Goal: Information Seeking & Learning: Learn about a topic

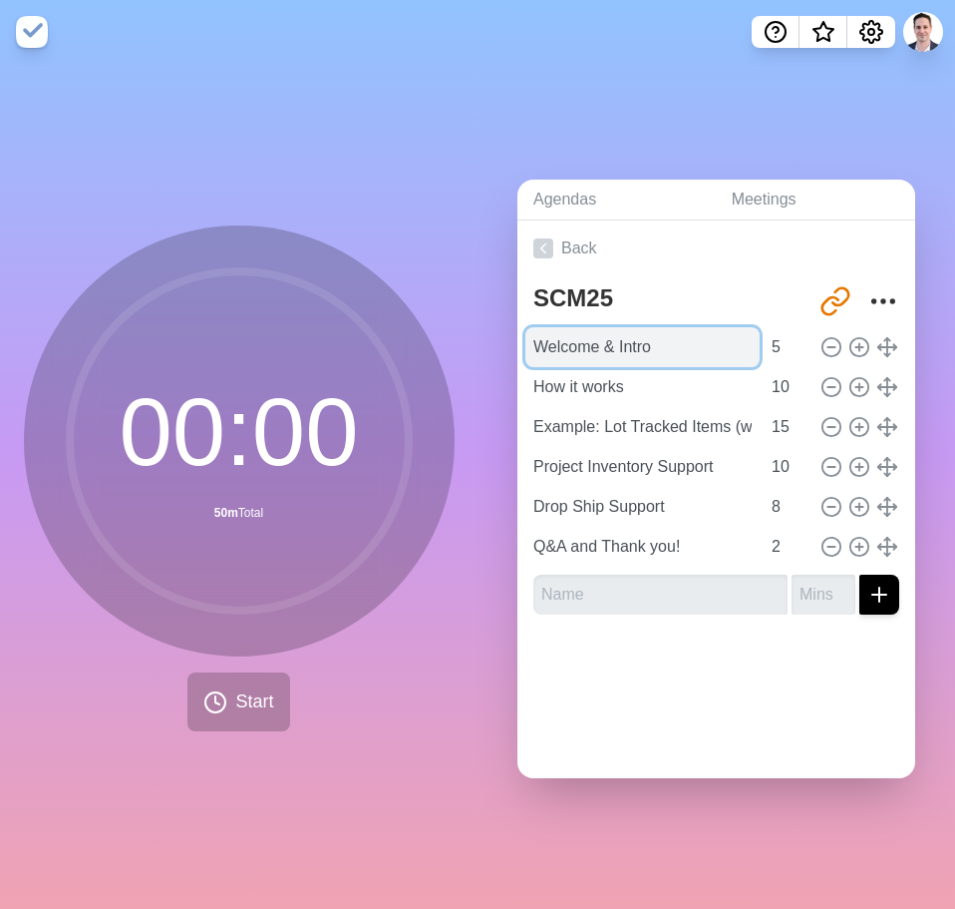
click at [596, 334] on input "Welcome & Intro" at bounding box center [643, 347] width 234 height 40
click at [654, 338] on input "Welcome & Intro" at bounding box center [643, 347] width 234 height 40
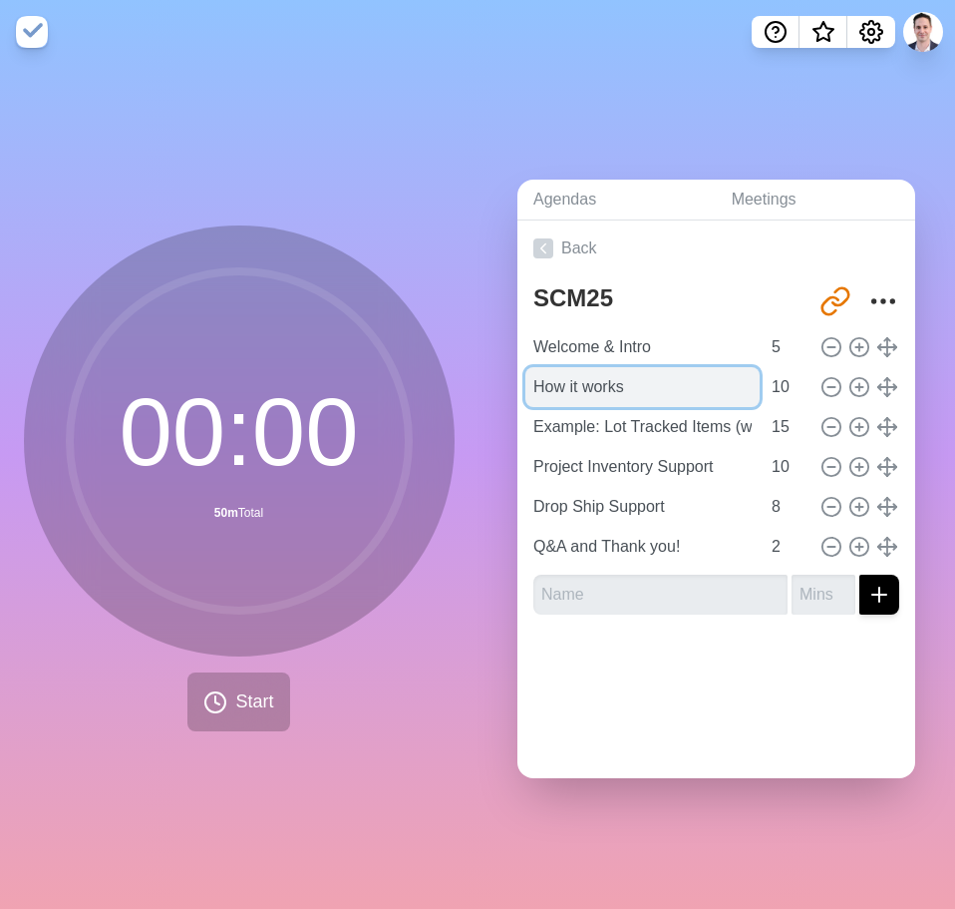
click at [638, 380] on input "How it works" at bounding box center [643, 387] width 234 height 40
click at [694, 381] on input "How it works" at bounding box center [643, 387] width 234 height 40
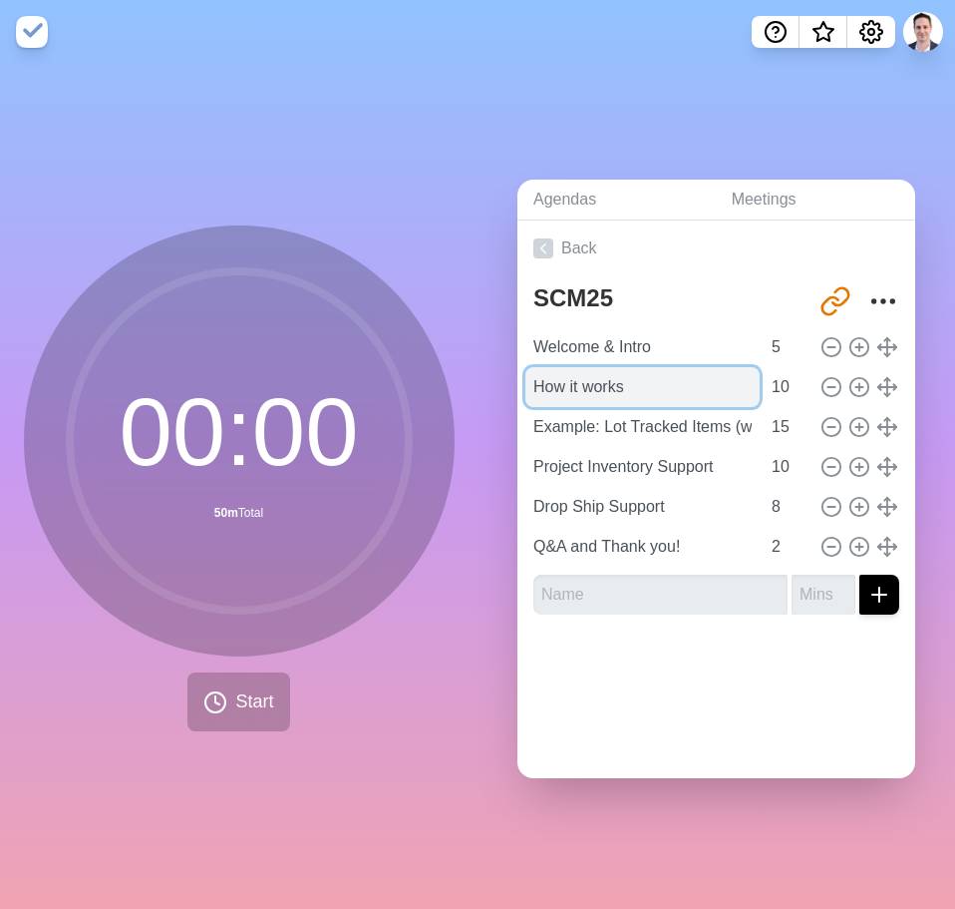
click at [694, 381] on input "How it works" at bounding box center [643, 387] width 234 height 40
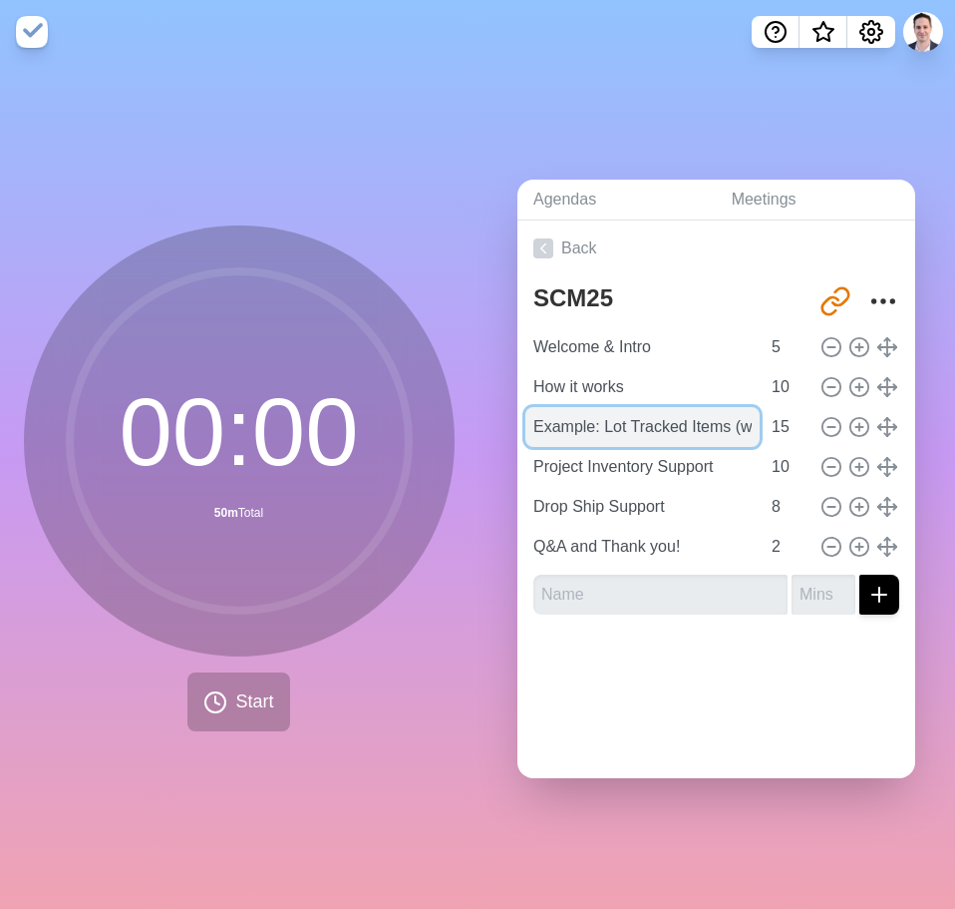
click at [639, 428] on input "Example: Lot Tracked Items (with Expiration and Landed Costs+Reverse)" at bounding box center [643, 427] width 234 height 40
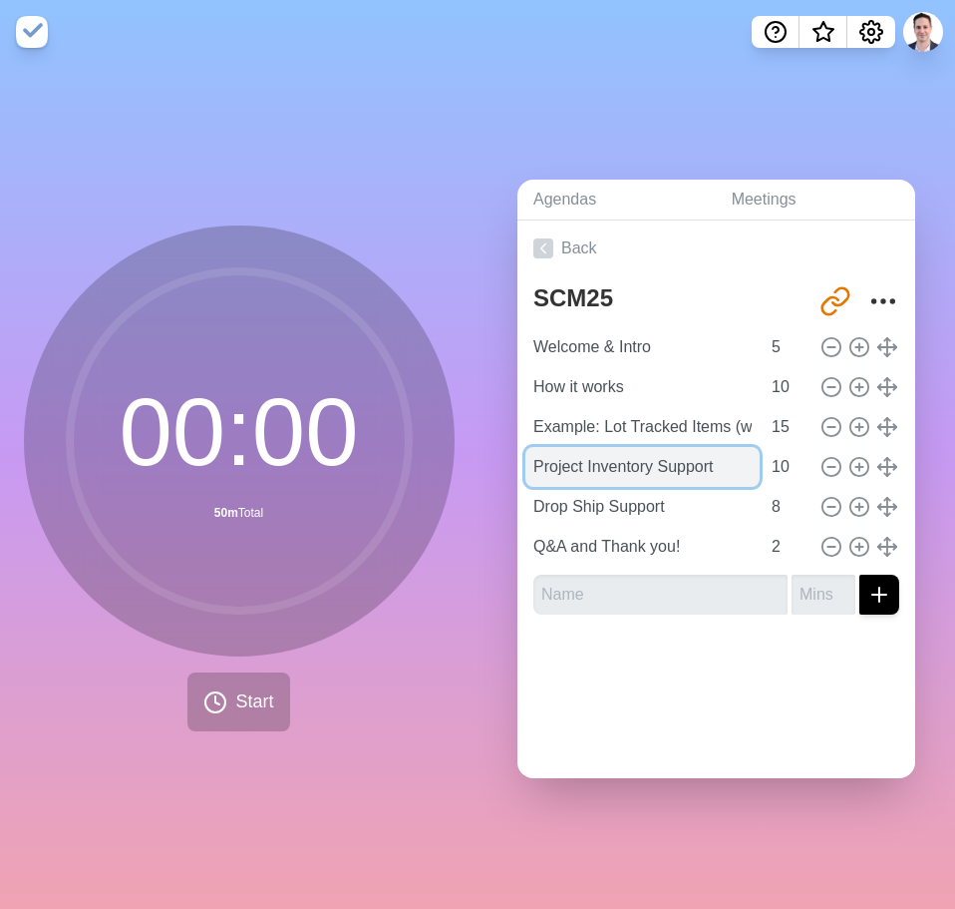
click at [620, 455] on input "Project Inventory Support" at bounding box center [643, 467] width 234 height 40
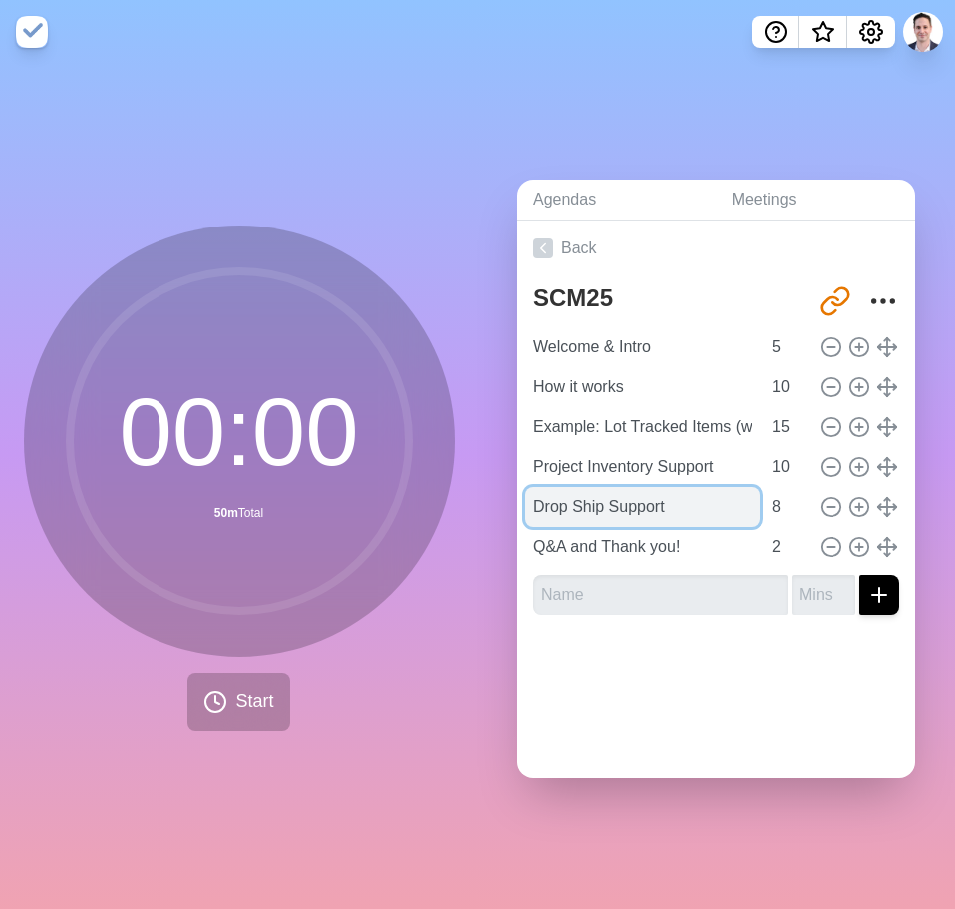
click at [585, 502] on input "Drop Ship Support" at bounding box center [643, 507] width 234 height 40
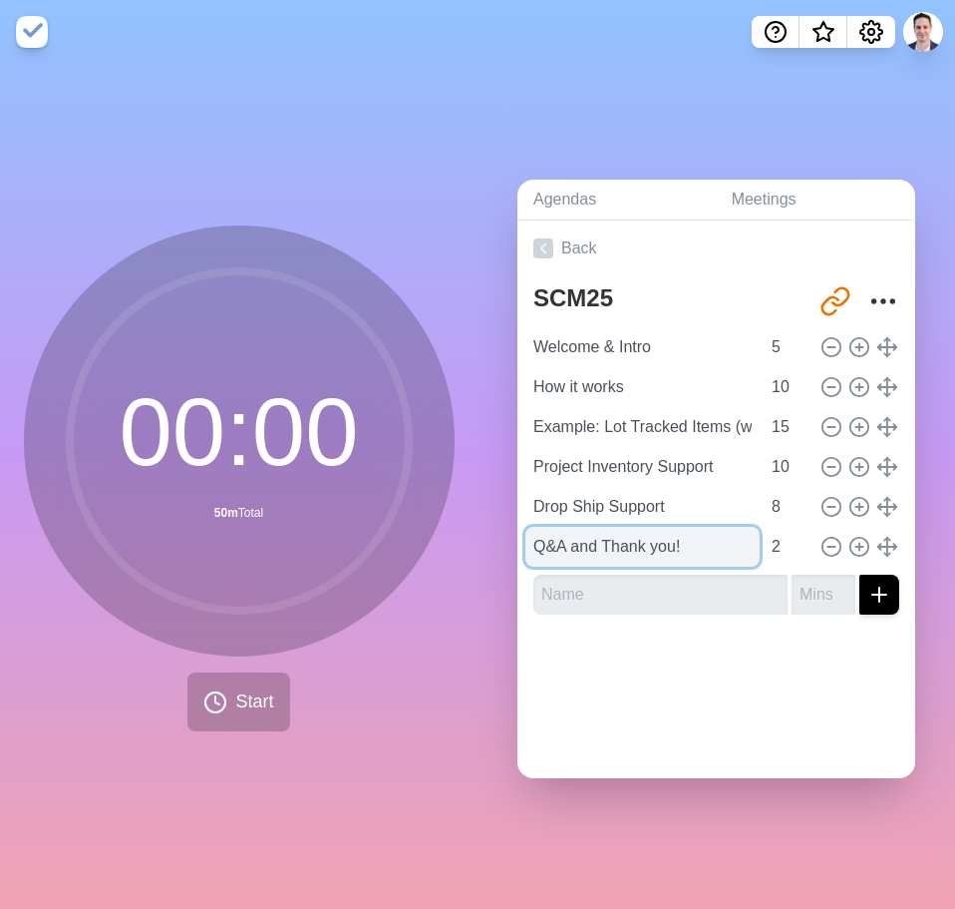
click at [574, 538] on input "Q&A and Thank you!" at bounding box center [643, 547] width 234 height 40
click at [573, 538] on input "Q&A and Thank you!" at bounding box center [643, 547] width 234 height 40
